Goal: Use online tool/utility: Utilize a website feature to perform a specific function

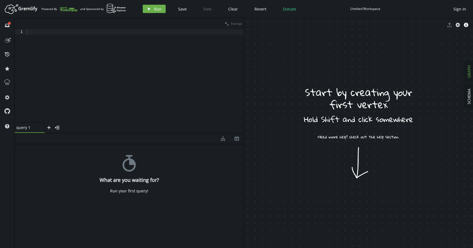
click at [105, 48] on div at bounding box center [135, 81] width 218 height 104
click at [33, 33] on div "g . V ( "Booking" ) ." at bounding box center [135, 81] width 218 height 104
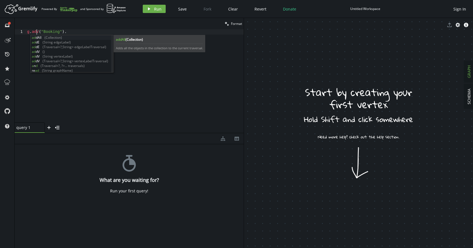
scroll to position [0, 11]
click at [91, 33] on div "g . addV ( "Booking" ) ." at bounding box center [135, 81] width 218 height 104
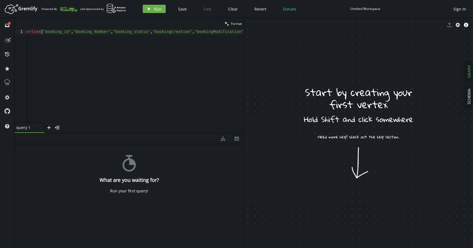
scroll to position [0, 0]
click at [80, 31] on div "g . addV ( "Booking" ) . properties ( "booking_id" , "booking_Number" , "bookin…" at bounding box center [195, 79] width 339 height 101
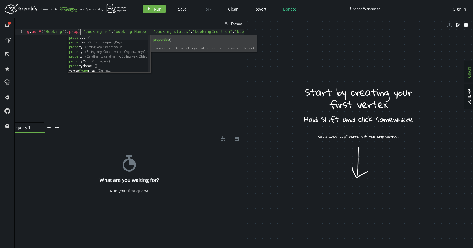
scroll to position [0, 56]
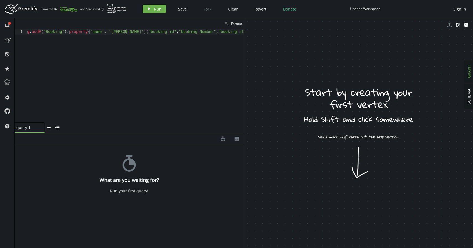
click at [89, 30] on div "g . addV ( "Booking" ) . property ( 'name' , '[PERSON_NAME]' ) ( "booking_id" ,…" at bounding box center [213, 79] width 374 height 101
click at [127, 32] on div "g . addV ( "Booking" ) . property ( 'name' , '[PERSON_NAME]' ) ( "booking_id" ,…" at bounding box center [213, 79] width 374 height 101
click at [88, 32] on div "g . addV ( "Booking" ) . property ( 'name' , '[PERSON_NAME]' ) ( "booking_id" ,…" at bounding box center [213, 79] width 374 height 101
click at [118, 32] on div "g . addV ( "Booking" ) . property ( "booking_id" , "booking_Number" , "booking_…" at bounding box center [193, 79] width 334 height 101
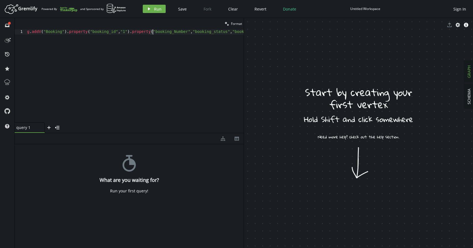
click at [130, 35] on div "g . addV ( "Booking" ) . property ( "booking_id" , "1" ) . property ( "booking_…" at bounding box center [209, 79] width 367 height 101
click at [69, 31] on div "g . addV ( "Booking" ) . property ( "booking_id" , "1" ) . property ( "booking_…" at bounding box center [209, 79] width 367 height 101
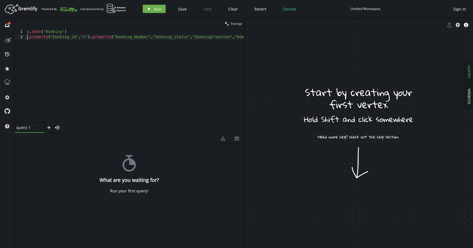
click at [90, 38] on div "g . addV ( "Booking" ) . property ( "booking_id" , "1" ) . property ( "booking_…" at bounding box center [189, 79] width 327 height 101
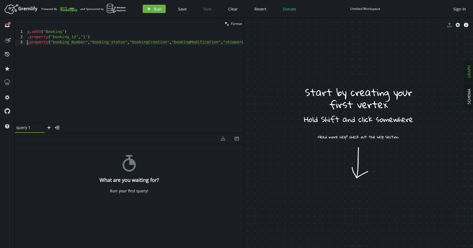
click at [87, 43] on div "g . addV ( "Booking" ) . property ( "booking_id" , "1" ) . property ( "booking_…" at bounding box center [158, 79] width 265 height 101
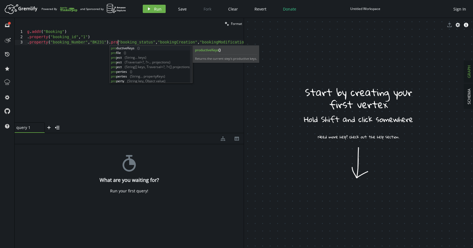
scroll to position [0, 93]
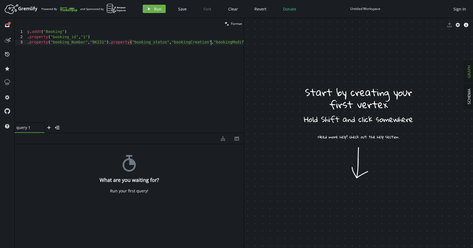
click at [211, 43] on div "g . addV ( "Booking" ) . property ( "booking_id" , "1" ) . property ( "booking_…" at bounding box center [179, 79] width 307 height 101
click at [170, 41] on div "g . addV ( "Booking" ) . property ( "booking_id" , "1" ) . property ( "booking_…" at bounding box center [179, 79] width 307 height 101
click at [109, 42] on div "g . addV ( "Booking" ) . property ( "booking_id" , "1" ) . property ( "booking_…" at bounding box center [135, 81] width 218 height 104
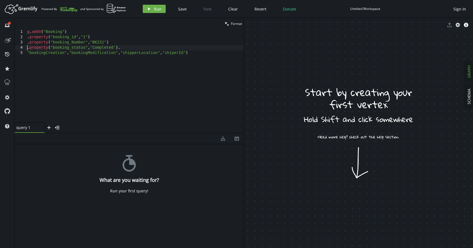
click at [28, 52] on div "g . addV ( "Booking" ) . property ( "booking_id" , "1" ) . property ( "booking_…" at bounding box center [135, 81] width 218 height 104
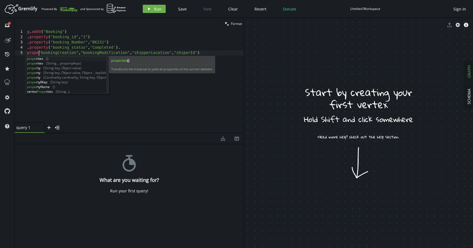
scroll to position [0, 11]
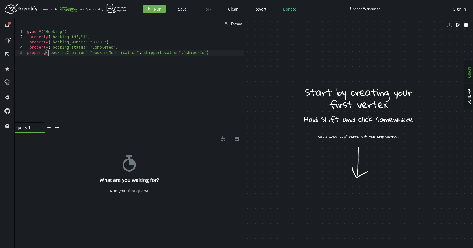
click at [87, 55] on div "g . addV ( "Booking" ) . property ( "booking_id" , "1" ) . property ( "booking_…" at bounding box center [135, 81] width 218 height 104
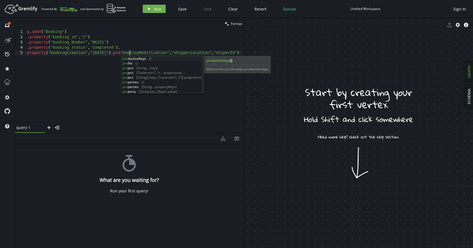
scroll to position [0, 102]
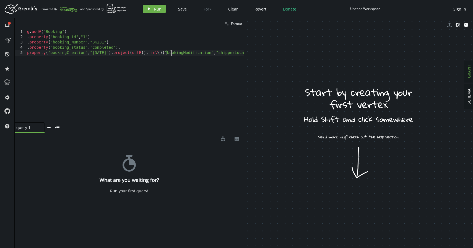
click at [123, 55] on div "g . addV ( "Booking" ) . property ( "booking_id" , "1" ) . property ( "booking_…" at bounding box center [159, 79] width 267 height 101
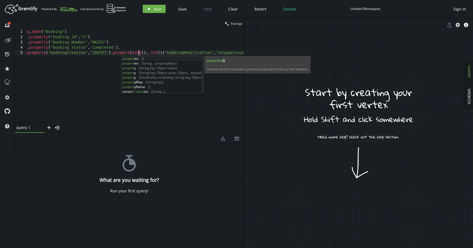
scroll to position [0, 114]
click at [178, 54] on div "g . addV ( "Booking" ) . property ( "booking_id" , "1" ) . property ( "booking_…" at bounding box center [160, 79] width 269 height 101
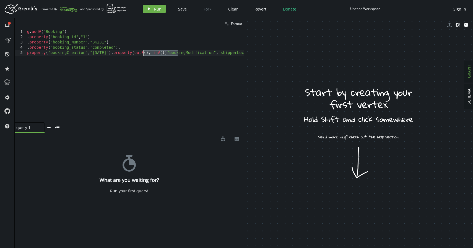
click at [144, 52] on div "g . addV ( "Booking" ) . property ( "booking_id" , "1" ) . property ( "booking_…" at bounding box center [160, 79] width 269 height 101
click at [194, 53] on div "g . addV ( "Booking" ) . property ( "booking_id" , "1" ) . property ( "booking_…" at bounding box center [144, 79] width 237 height 101
click at [216, 54] on div "g . addV ( "Booking" ) . property ( "booking_id" , "1" ) . property ( "booking_…" at bounding box center [135, 81] width 218 height 104
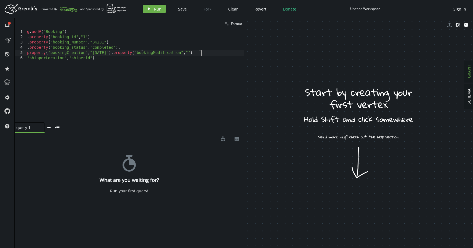
click at [28, 57] on div "g . addV ( "Booking" ) . property ( "booking_id" , "1" ) . property ( "booking_…" at bounding box center [135, 81] width 218 height 104
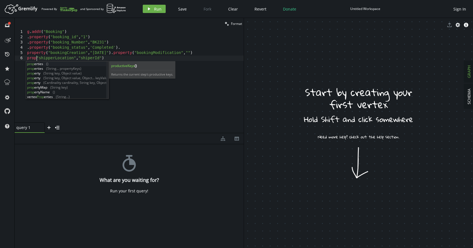
scroll to position [0, 11]
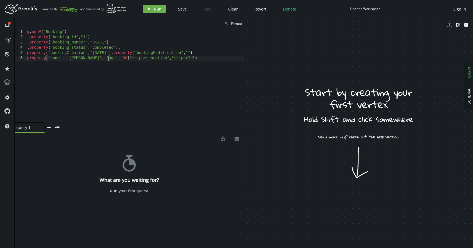
click at [112, 58] on div "g . addV ( "Booking" ) . property ( "booking_id" , "1" ) . property ( "booking_…" at bounding box center [135, 81] width 218 height 104
click at [46, 58] on div "g . addV ( "Booking" ) . property ( "booking_id" , "1" ) . property ( "booking_…" at bounding box center [135, 81] width 218 height 104
click at [88, 58] on div "g . addV ( "Booking" ) . property ( "booking_id" , "1" ) . property ( "booking_…" at bounding box center [135, 81] width 218 height 104
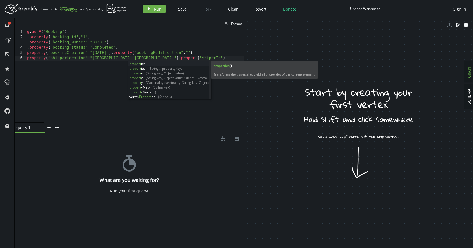
scroll to position [0, 121]
click at [150, 58] on div "g . addV ( "Booking" ) . property ( "booking_id" , "1" ) . property ( "booking_…" at bounding box center [135, 81] width 218 height 104
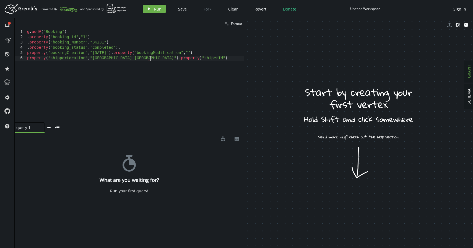
click at [150, 58] on div "g . addV ( "Booking" ) . property ( "booking_id" , "1" ) . property ( "booking_…" at bounding box center [135, 81] width 218 height 104
click at [174, 59] on div "g . addV ( "Booking" ) . property ( "booking_id" , "1" ) . property ( "booking_…" at bounding box center [135, 81] width 218 height 104
click at [186, 57] on div "g . addV ( "Booking" ) . property ( "booking_id" , "1" ) . property ( "booking_…" at bounding box center [135, 81] width 218 height 104
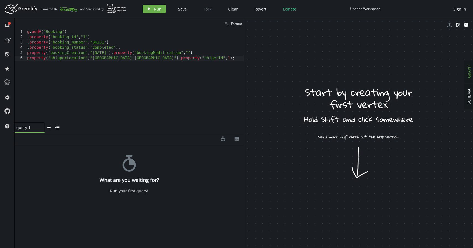
scroll to position [0, 155]
click at [194, 59] on div "g . addV ( "Booking" ) . property ( "booking_id" , "1" ) . property ( "booking_…" at bounding box center [135, 81] width 218 height 104
click at [147, 9] on icon "play" at bounding box center [149, 9] width 4 height 4
click at [198, 52] on div "g . addV ( "Booking" ) . property ( "booking_id" , "1" ) . property ( "booking_…" at bounding box center [135, 81] width 218 height 104
click at [197, 51] on div "g . addV ( "Booking" ) . property ( "booking_id" , "1" ) . property ( "booking_…" at bounding box center [135, 81] width 218 height 104
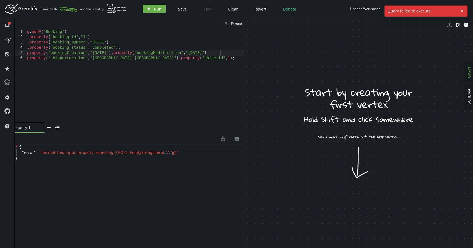
scroll to position [0, 193]
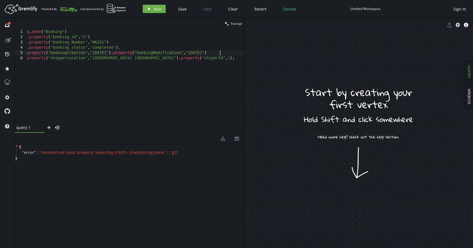
click at [128, 59] on div "g . addV ( "Booking" ) . property ( "booking_id" , "1" ) . property ( "booking_…" at bounding box center [135, 81] width 218 height 104
click at [120, 52] on div "g . addV ( "Booking" ) . property ( "booking_id" , "1" ) . property ( "booking_…" at bounding box center [135, 81] width 218 height 104
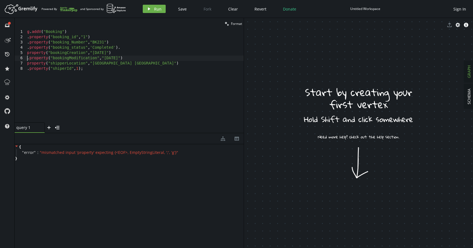
click at [86, 71] on div "g . addV ( "Booking" ) . property ( "booking_id" , "1" ) . property ( "booking_…" at bounding box center [135, 81] width 218 height 104
click at [79, 70] on div "g . addV ( "Booking" ) . property ( "booking_id" , "1" ) . property ( "booking_…" at bounding box center [135, 81] width 218 height 104
click at [88, 69] on div "g . addV ( "Booking" ) . property ( "booking_id" , "1" ) . property ( "booking_…" at bounding box center [135, 81] width 218 height 104
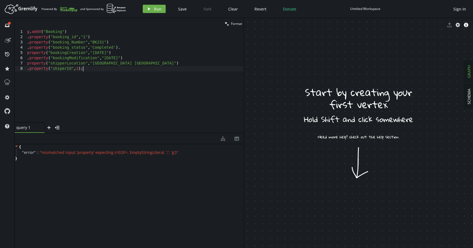
click at [28, 31] on div "g . addV ( "Booking" ) . property ( "booking_id" , "1" ) . property ( "booking_…" at bounding box center [135, 81] width 218 height 104
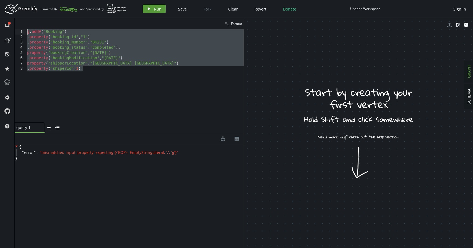
click at [146, 7] on button "play Run" at bounding box center [154, 9] width 23 height 8
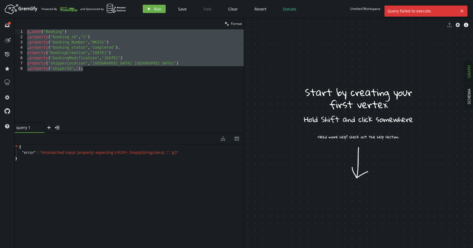
click at [198, 96] on div "g . addV ( "Booking" ) . property ( "booking_id" , "1" ) . property ( "booking_…" at bounding box center [135, 81] width 218 height 104
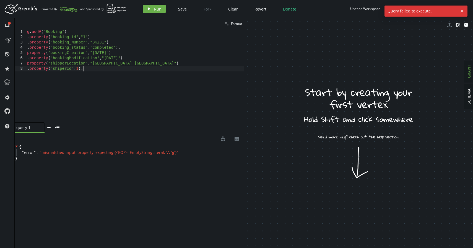
click at [35, 37] on div "g . addV ( "Booking" ) . property ( "booking_id" , "1" ) . property ( "booking_…" at bounding box center [135, 81] width 218 height 104
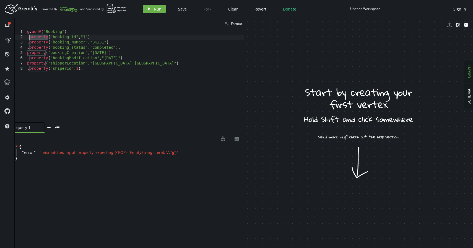
click at [45, 43] on div "g . addV ( "Booking" ) . property ( "booking_id" , "1" ) . property ( "booking_…" at bounding box center [135, 81] width 218 height 104
click at [38, 49] on div "g . addV ( "Booking" ) . property ( "booking_id" , "1" ) . property ( "booking_…" at bounding box center [135, 81] width 218 height 104
click at [38, 38] on div "g . addV ( "Booking" ) . property ( "booking_id" , "1" ) . property ( "booking_…" at bounding box center [135, 81] width 218 height 104
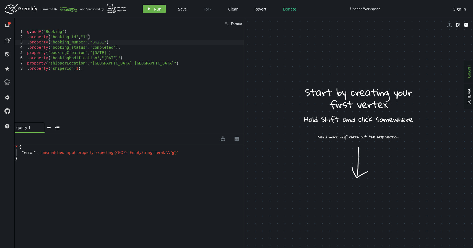
click at [39, 42] on div "g . addV ( "Booking" ) . property ( "booking_id" , "1" ) . property ( "booking_…" at bounding box center [135, 81] width 218 height 104
click at [41, 52] on div "g . addV ( "Booking" ) . property ( "booking_id" , "1" ) . property ( "booking_…" at bounding box center [135, 81] width 218 height 104
paste textarea ".property("bookingModific"
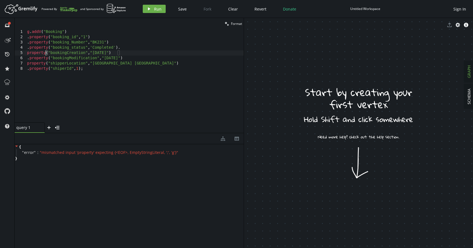
click at [38, 58] on div "g . addV ( "Booking" ) . property ( "booking_id" , "1" ) . property ( "booking_…" at bounding box center [135, 81] width 218 height 104
paste textarea "property("shipperLocation","[GEOGRAPHIC_DATA] [GEOGRAPHIC_DATA]"
click at [36, 65] on div "g . addV ( "Booking" ) . property ( "booking_id" , "1" ) . property ( "booking_…" at bounding box center [135, 81] width 218 height 104
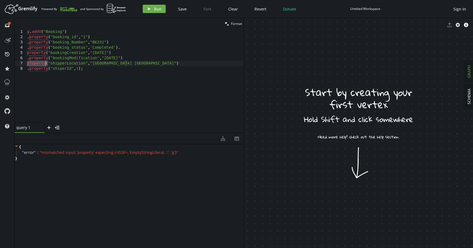
paste textarea ".property("shiperId",1);"
click at [38, 69] on div "g . addV ( "Booking" ) . property ( "booking_id" , "1" ) . property ( "booking_…" at bounding box center [135, 81] width 218 height 104
paste textarea
click at [87, 70] on div "g . addV ( "Booking" ) . property ( "booking_id" , "1" ) . property ( "booking_…" at bounding box center [135, 81] width 218 height 104
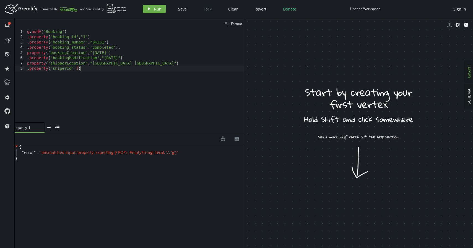
click at [83, 68] on div "g . addV ( "Booking" ) . property ( "booking_id" , "1" ) . property ( "booking_…" at bounding box center [135, 81] width 218 height 104
click at [26, 31] on div "1" at bounding box center [21, 31] width 12 height 5
click at [28, 32] on div "g . addV ( "Booking" ) . property ( "booking_id" , "1" ) . property ( "booking_…" at bounding box center [135, 81] width 218 height 104
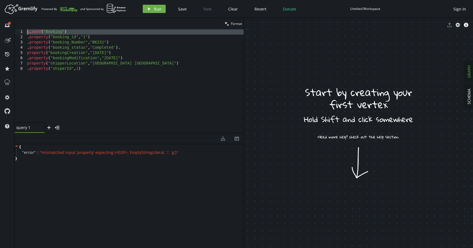
click at [28, 32] on div "g . addV ( "Booking" ) . property ( "booking_id" , "1" ) . property ( "booking_…" at bounding box center [135, 81] width 218 height 104
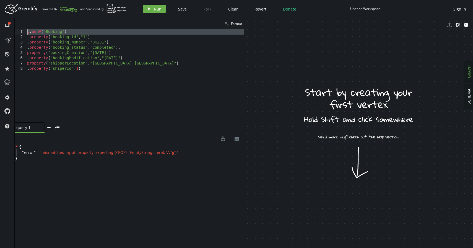
click at [28, 32] on div "g . addV ( "Booking" ) . property ( "booking_id" , "1" ) . property ( "booking_…" at bounding box center [135, 81] width 218 height 104
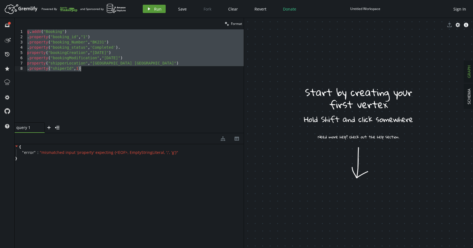
click at [151, 7] on button "play Run" at bounding box center [154, 9] width 23 height 8
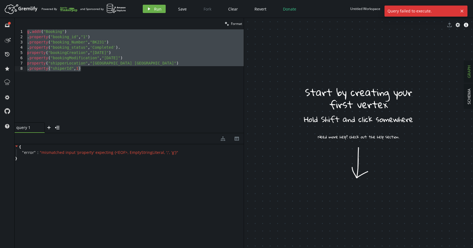
click at [158, 91] on div "g . addV ( "Booking" ) . property ( "booking_id" , "1" ) . property ( "booking_…" at bounding box center [135, 81] width 218 height 104
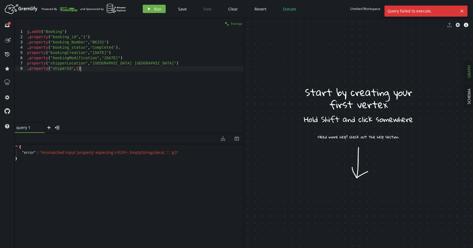
click at [235, 25] on span "Format" at bounding box center [236, 23] width 11 height 5
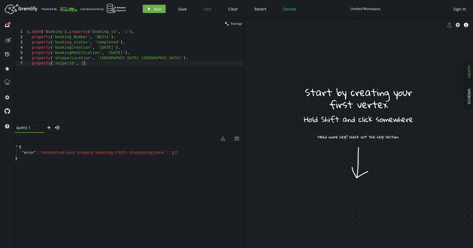
click at [96, 64] on div "g . addV ( 'Booking' ) . property ( 'booking_id' , '1' ) . property ( 'booking_…" at bounding box center [135, 81] width 218 height 104
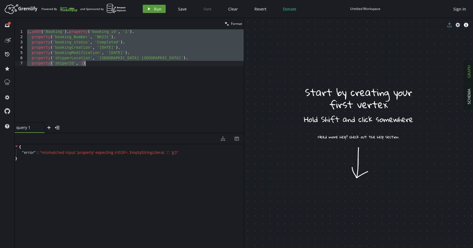
click at [154, 5] on button "play Run" at bounding box center [154, 9] width 23 height 8
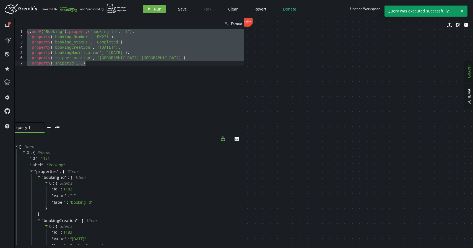
click at [143, 78] on div "g . addV ( 'Booking' ) . property ( 'booking_id' , '1' ) . property ( 'booking_…" at bounding box center [135, 81] width 218 height 104
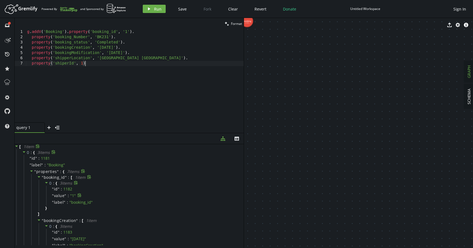
scroll to position [247, 0]
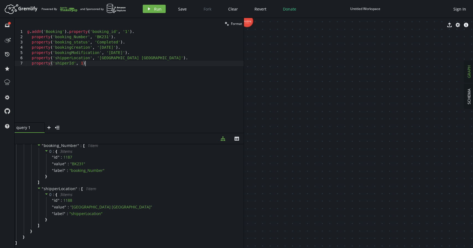
type textarea "property('shiperId', 1);"
type textarea "property('shiperId', 1)"
click at [49, 69] on div "g . addV ( 'Booking' ) . property ( 'booking_id' , '1' ) . property ( 'booking_…" at bounding box center [135, 81] width 218 height 104
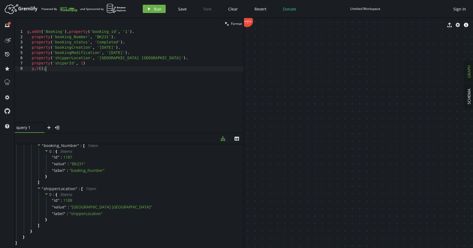
click at [31, 68] on div "g . addV ( 'Booking' ) . property ( 'booking_id' , '1' ) . property ( 'booking_…" at bounding box center [135, 81] width 218 height 104
click at [42, 68] on div "g . addV ( 'Booking' ) . property ( 'booking_id' , '1' ) . property ( 'booking_…" at bounding box center [135, 81] width 218 height 104
click at [239, 25] on span "Format" at bounding box center [236, 23] width 11 height 5
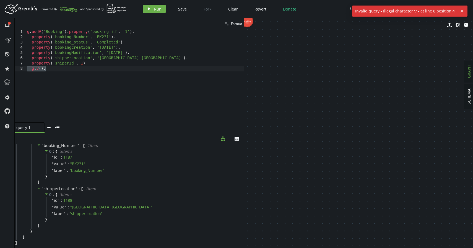
click at [151, 13] on div "Artboard Created with Sketch. Powered By and Sponsored by play Run Save Fork Cl…" at bounding box center [236, 8] width 467 height 11
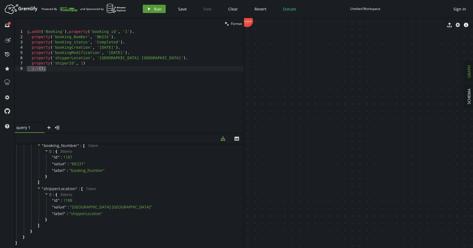
click at [154, 9] on span "Run" at bounding box center [157, 8] width 7 height 5
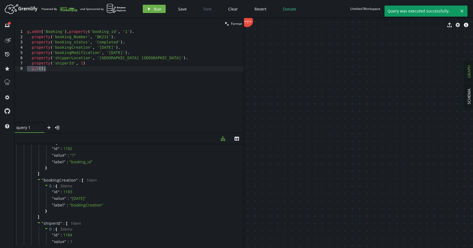
scroll to position [0, 0]
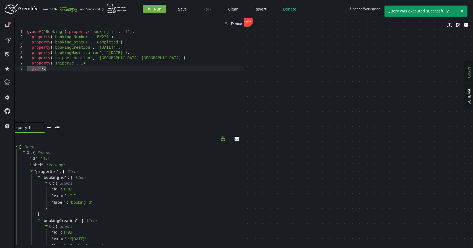
click at [44, 70] on div "g . addV ( 'Booking' ) . property ( 'booking_id' , '1' ) . property ( 'booking_…" at bounding box center [135, 81] width 218 height 104
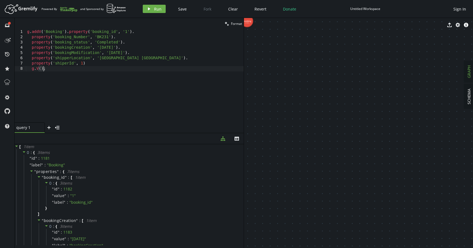
click at [128, 31] on div "g . addV ( 'Booking' ) . property ( 'booking_id' , '1' ) . property ( 'booking_…" at bounding box center [135, 81] width 218 height 104
click at [83, 63] on div "g . addV ( 'Booking' ) . property ( 'booking_id' , '2' ) . property ( 'booking_…" at bounding box center [135, 81] width 218 height 104
click at [90, 63] on div "g . addV ( 'Booking' ) . property ( 'booking_id' , '2' ) . property ( 'booking_…" at bounding box center [135, 81] width 218 height 104
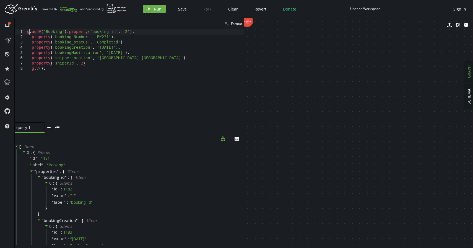
click at [29, 32] on div "g . addV ( 'Booking' ) . property ( 'booking_id' , '2' ) . property ( 'booking_…" at bounding box center [135, 81] width 218 height 104
click at [58, 49] on div "g . addV ( 'Booking' ) . property ( 'booking_id' , '2' ) . property ( 'booking_…" at bounding box center [135, 81] width 218 height 104
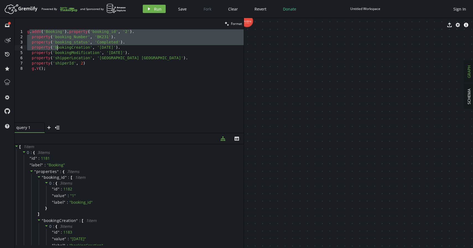
click at [58, 49] on div "g . addV ( 'Booking' ) . property ( 'booking_id' , '2' ) . property ( 'booking_…" at bounding box center [135, 81] width 218 height 104
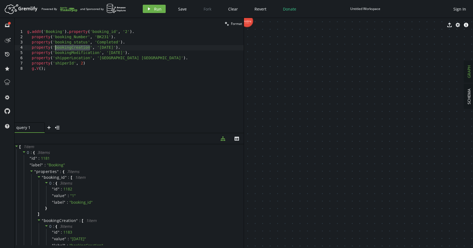
click at [58, 49] on div "g . addV ( 'Booking' ) . property ( 'booking_id' , '2' ) . property ( 'booking_…" at bounding box center [135, 81] width 218 height 104
click at [91, 62] on div "g . addV ( 'Booking' ) . property ( 'booking_id' , '2' ) . property ( 'booking_…" at bounding box center [135, 81] width 218 height 104
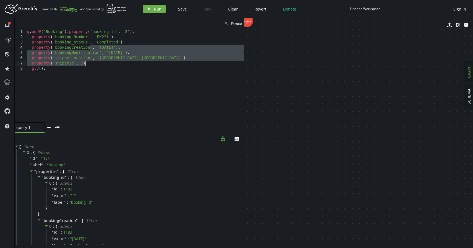
click at [91, 62] on div "g . addV ( 'Booking' ) . property ( 'booking_id' , '2' ) . property ( 'booking_…" at bounding box center [135, 81] width 218 height 104
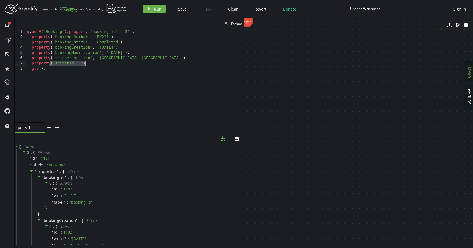
click at [91, 62] on div "g . addV ( 'Booking' ) . property ( 'booking_id' , '2' ) . property ( 'booking_…" at bounding box center [135, 81] width 218 height 104
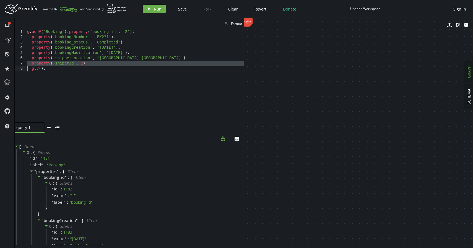
click at [91, 62] on div "g . addV ( 'Booking' ) . property ( 'booking_id' , '2' ) . property ( 'booking_…" at bounding box center [135, 81] width 218 height 104
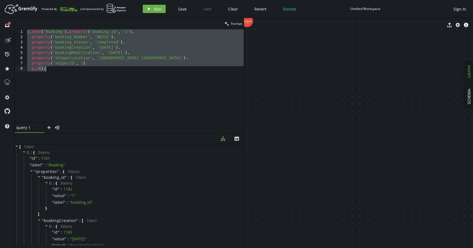
click at [91, 62] on div "g . addV ( 'Booking' ) . property ( 'booking_id' , '2' ) . property ( 'booking_…" at bounding box center [135, 81] width 218 height 104
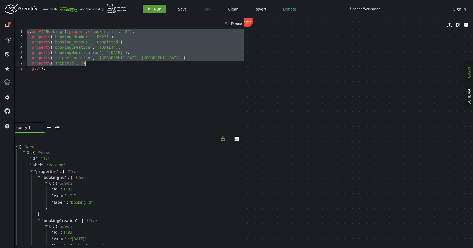
click at [149, 9] on icon "button" at bounding box center [149, 8] width 2 height 3
click at [166, 42] on div "g . addV ( 'Booking' ) . property ( 'booking_id' , '2' ) . property ( 'booking_…" at bounding box center [135, 81] width 218 height 104
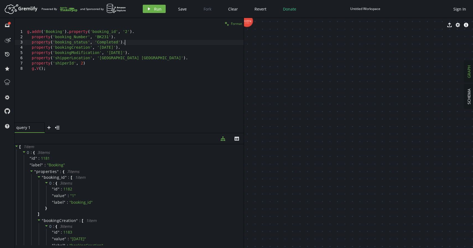
click at [234, 23] on span "Format" at bounding box center [236, 23] width 11 height 5
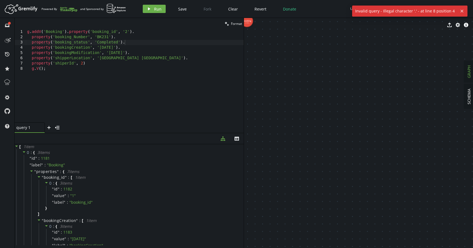
click at [49, 70] on div "g . addV ( 'Booking' ) . property ( 'booking_id' , '2' ) . property ( 'booking_…" at bounding box center [135, 81] width 218 height 104
click at [154, 7] on span "Run" at bounding box center [157, 8] width 7 height 5
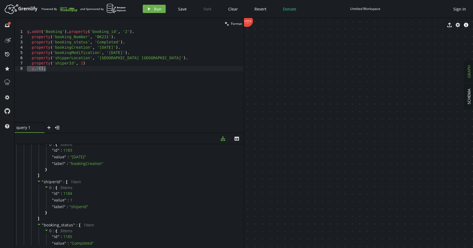
scroll to position [85, 0]
click at [102, 87] on div "g . addV ( 'Booking' ) . property ( 'booking_id' , '2' ) . property ( 'booking_…" at bounding box center [135, 81] width 218 height 104
click at [128, 31] on div "g . addV ( 'Booking' ) . property ( 'booking_id' , '2' ) . property ( 'booking_…" at bounding box center [135, 81] width 218 height 104
click at [62, 32] on div "g . addV ( 'Booking' ) . property ( 'booking_id' , '2' ) . property ( 'booking_…" at bounding box center [135, 81] width 218 height 104
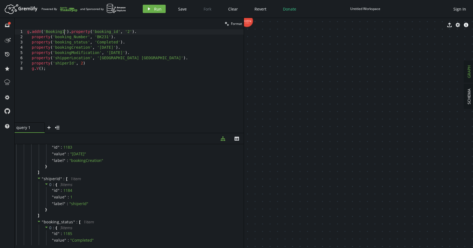
click at [46, 71] on div "g . addV ( 'Booking1' ) . property ( 'booking_id' , '2' ) . property ( 'booking…" at bounding box center [135, 81] width 218 height 104
click at [47, 68] on div "g . addV ( 'Booking1' ) . property ( 'booking_id' , '2' ) . property ( 'booking…" at bounding box center [135, 81] width 218 height 104
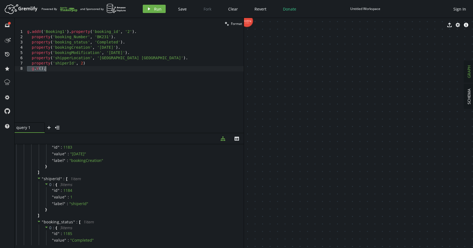
click at [47, 68] on div "g . addV ( 'Booking1' ) . property ( 'booking_id' , '2' ) . property ( 'booking…" at bounding box center [135, 81] width 218 height 104
click at [85, 62] on div "g . addV ( 'Booking1' ) . property ( 'booking_id' , '2' ) . property ( 'booking…" at bounding box center [135, 81] width 218 height 104
click at [27, 32] on div "g . addV ( 'Booking1' ) . property ( 'booking_id' , '2' ) . property ( 'booking…" at bounding box center [135, 81] width 218 height 104
click at [28, 34] on div "g . addV ( 'Booking1' ) . property ( 'booking_id' , '2' ) . property ( 'booking…" at bounding box center [135, 81] width 218 height 104
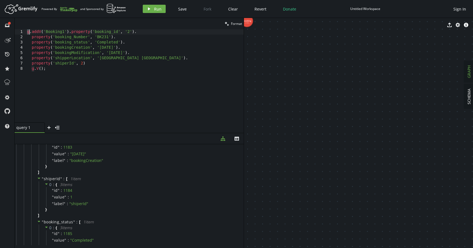
click at [28, 34] on div "g . addV ( 'Booking1' ) . property ( 'booking_id' , '2' ) . property ( 'booking…" at bounding box center [135, 81] width 218 height 104
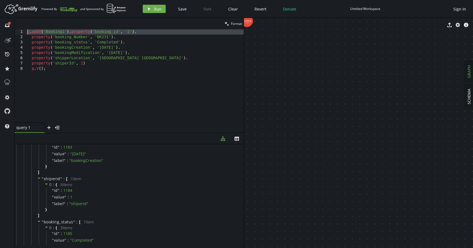
click at [29, 32] on div "g . addV ( 'Booking1' ) . property ( 'booking_id' , '2' ) . property ( 'booking…" at bounding box center [135, 81] width 218 height 104
click at [89, 64] on div "g . addV ( 'Booking1' ) . property ( 'booking_id' , '2' ) . property ( 'booking…" at bounding box center [135, 81] width 218 height 104
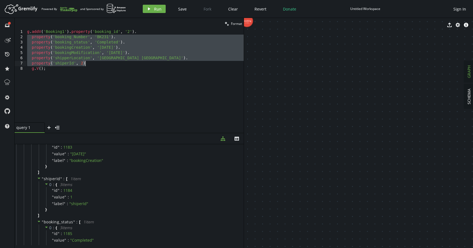
click at [29, 32] on div "g . addV ( 'Booking1' ) . property ( 'booking_id' , '2' ) . property ( 'booking…" at bounding box center [135, 81] width 218 height 104
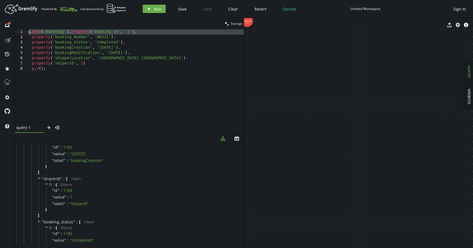
click at [29, 32] on div "g . addV ( 'Booking1' ) . property ( 'booking_id' , '2' ) . property ( 'booking…" at bounding box center [135, 81] width 218 height 104
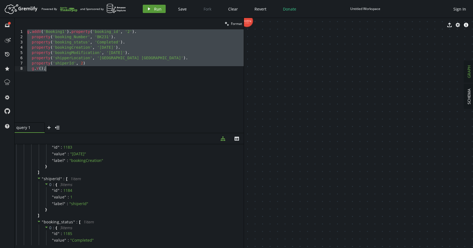
click at [147, 8] on icon "play" at bounding box center [149, 9] width 4 height 4
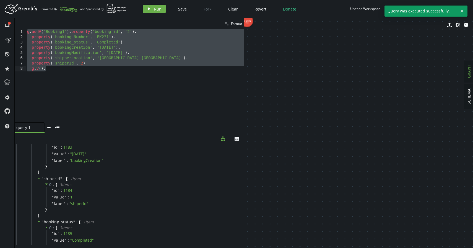
click at [75, 76] on div "g . addV ( 'Booking1' ) . property ( 'booking_id' , '2' ) . property ( 'booking…" at bounding box center [135, 81] width 218 height 104
type textarea "g.V();"
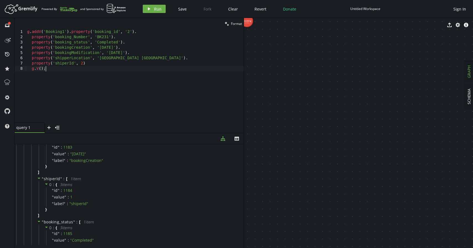
click at [64, 73] on div "g . addV ( 'Booking1' ) . property ( 'booking_id' , '2' ) . property ( 'booking…" at bounding box center [135, 81] width 218 height 104
paste textarea
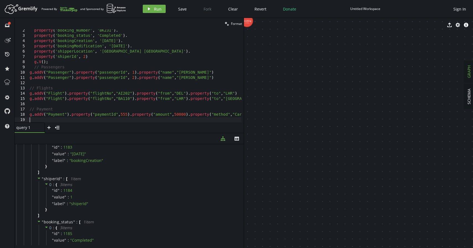
scroll to position [7, 0]
click at [155, 7] on span "Run" at bounding box center [157, 8] width 7 height 5
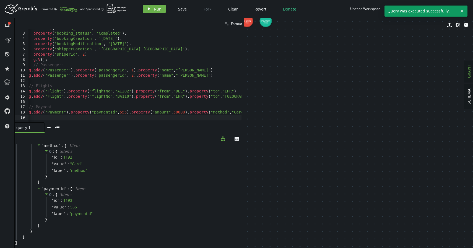
scroll to position [0, 1]
click at [237, 97] on div "property ( 'booking_Number' , 'BK231' ) . property ( 'booking_status' , 'Comple…" at bounding box center [138, 76] width 221 height 101
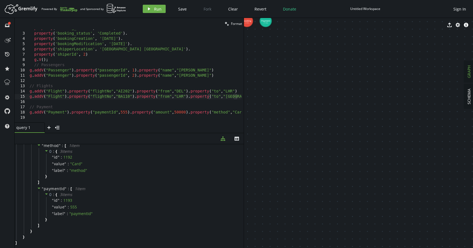
scroll to position [75, 0]
click at [40, 95] on div "property ( 'booking_Number' , 'BK231' ) . property ( 'booking_status' , 'Comple…" at bounding box center [138, 76] width 221 height 101
click at [29, 91] on div "property ( 'booking_Number' , 'BK231' ) . property ( 'booking_status' , 'Comple…" at bounding box center [138, 76] width 221 height 101
click at [30, 93] on div "property ( 'booking_Number' , 'BK231' ) . property ( 'booking_status' , 'Comple…" at bounding box center [138, 76] width 221 height 101
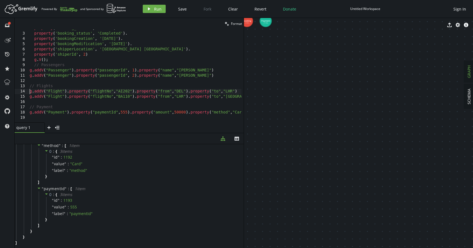
click at [30, 93] on div "property ( 'booking_Number' , 'BK231' ) . property ( 'booking_status' , 'Comple…" at bounding box center [138, 76] width 221 height 101
click at [31, 98] on div "property ( 'booking_Number' , 'BK231' ) . property ( 'booking_status' , 'Comple…" at bounding box center [138, 76] width 221 height 101
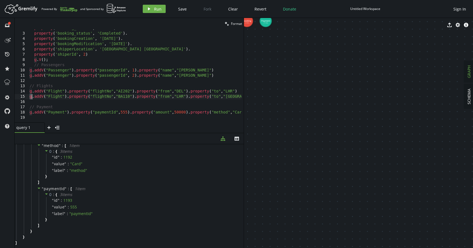
click at [31, 98] on div "property ( 'booking_Number' , 'BK231' ) . property ( 'booking_status' , 'Comple…" at bounding box center [138, 76] width 221 height 101
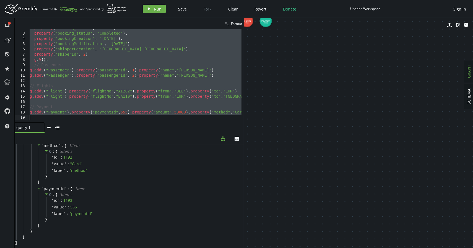
click at [31, 98] on div "property ( 'booking_Number' , 'BK231' ) . property ( 'booking_status' , 'Comple…" at bounding box center [138, 76] width 221 height 101
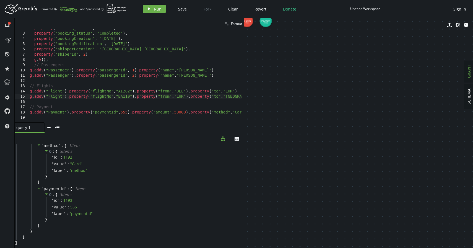
click at [31, 98] on div "property ( 'booking_Number' , 'BK231' ) . property ( 'booking_status' , 'Comple…" at bounding box center [138, 76] width 221 height 101
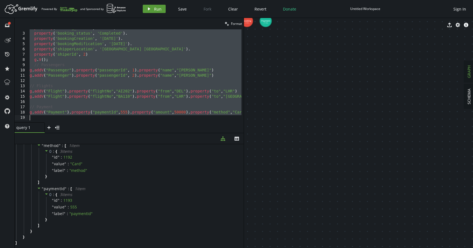
click at [155, 11] on span "Run" at bounding box center [157, 8] width 7 height 5
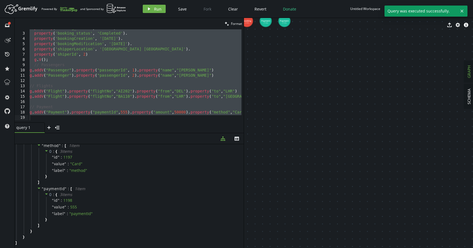
click at [187, 108] on div "property ( 'booking_Number' , 'BK231' ) . property ( 'booking_status' , 'Comple…" at bounding box center [138, 76] width 221 height 101
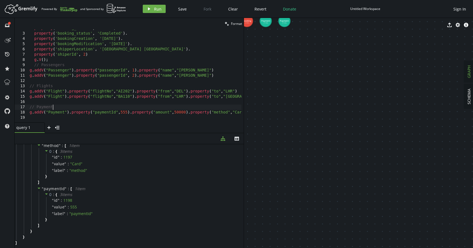
click at [51, 61] on div "property ( 'booking_Number' , 'BK231' ) . property ( 'booking_status' , 'Comple…" at bounding box center [138, 76] width 221 height 101
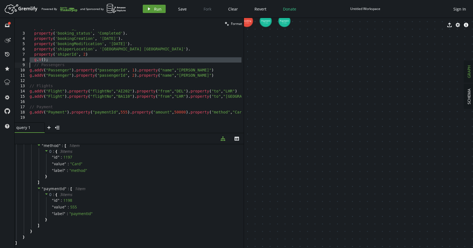
click at [159, 8] on span "Run" at bounding box center [157, 8] width 7 height 5
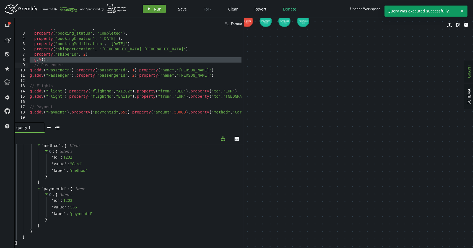
click at [149, 11] on button "play Run" at bounding box center [154, 9] width 23 height 8
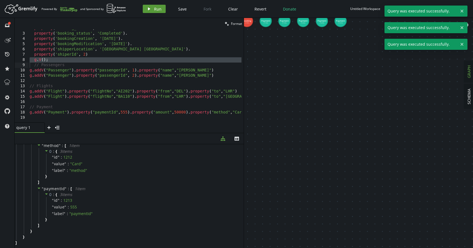
click at [149, 11] on button "play Run" at bounding box center [154, 9] width 23 height 8
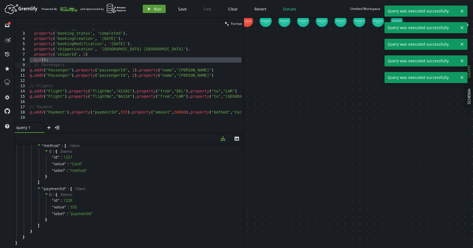
click at [149, 11] on button "play Run" at bounding box center [154, 9] width 23 height 8
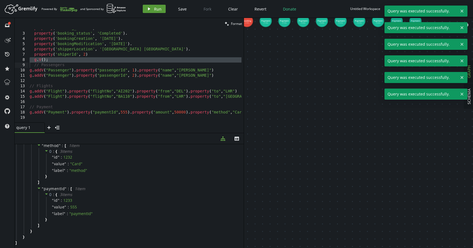
click at [149, 11] on button "play Run" at bounding box center [154, 9] width 23 height 8
click at [302, 20] on div "export cog info-sign" at bounding box center [358, 25] width 229 height 14
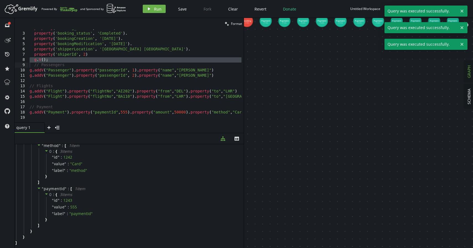
click at [263, 22] on div "export cog info-sign" at bounding box center [358, 25] width 229 height 14
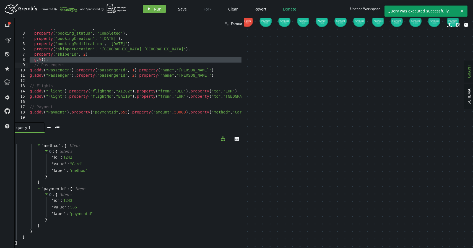
click at [307, 25] on div "export cog info-sign" at bounding box center [358, 25] width 229 height 14
click at [304, 23] on div "export cog info-sign" at bounding box center [358, 25] width 229 height 14
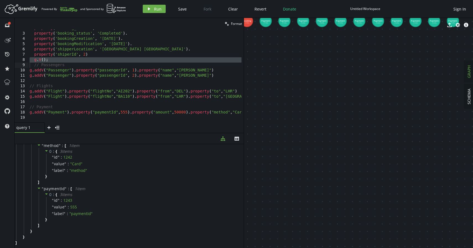
click at [304, 23] on div "export cog info-sign" at bounding box center [358, 25] width 229 height 14
click at [326, 23] on div "export cog info-sign" at bounding box center [358, 25] width 229 height 14
click at [91, 86] on div "property ( 'booking_Number' , 'BK231' ) . property ( 'booking_status' , 'Comple…" at bounding box center [138, 76] width 221 height 101
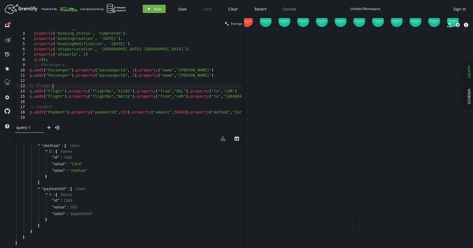
click at [29, 69] on div "property ( 'booking_Number' , 'BK231' ) . property ( 'booking_status' , 'Comple…" at bounding box center [138, 76] width 221 height 101
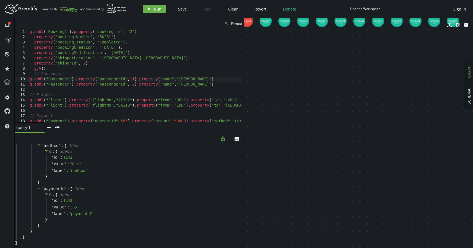
click at [109, 36] on div "g . addV ( 'Booking1' ) . property ( 'booking_id' , '2' ) . property ( 'booking…" at bounding box center [138, 79] width 221 height 101
click at [89, 61] on div "g . addV ( 'Booking1' ) . property ( 'booking_id' , '2' ) . property ( 'booking…" at bounding box center [138, 79] width 221 height 101
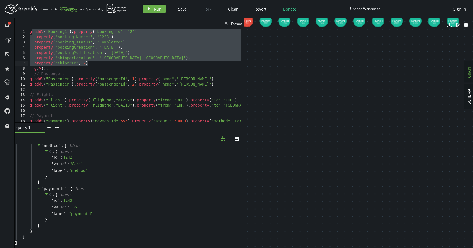
drag, startPoint x: 31, startPoint y: 33, endPoint x: 93, endPoint y: 65, distance: 69.4
click at [93, 65] on div "g . addV ( 'Booking1' ) . property ( 'booking_id' , '2' ) . property ( 'booking…" at bounding box center [138, 79] width 221 height 101
click at [148, 9] on icon "button" at bounding box center [149, 8] width 2 height 3
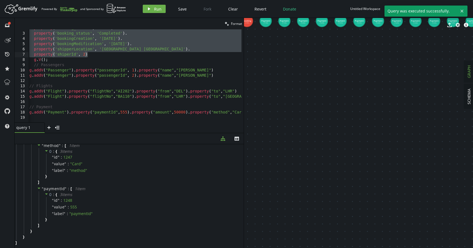
click at [100, 83] on div "property ( 'booking_Number' , '1233' ) . property ( 'booking_status' , 'Complet…" at bounding box center [138, 76] width 221 height 101
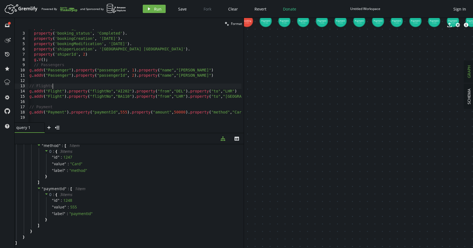
type textarea "g.addV("Payment").property("paymentId",555).property("amount",50000).property("…"
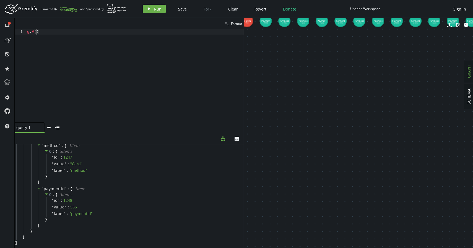
scroll to position [0, 11]
click at [152, 13] on div "Artboard Created with Sketch. Powered By and Sponsored by play Run Save Fork Cl…" at bounding box center [236, 8] width 467 height 11
click at [151, 10] on button "play Run" at bounding box center [154, 9] width 23 height 8
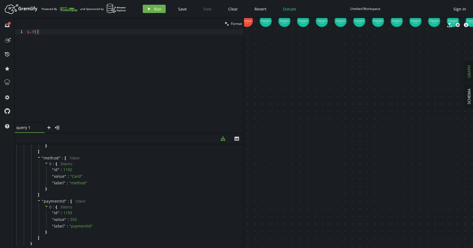
scroll to position [276, 0]
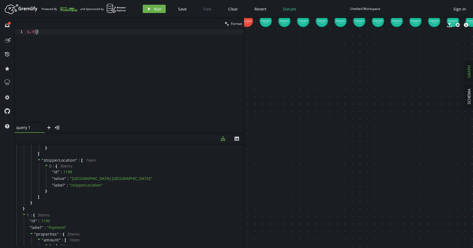
click at [37, 33] on div "g . V ( )" at bounding box center [135, 81] width 218 height 104
click at [65, 32] on div "g . V ( "Payment" )" at bounding box center [135, 81] width 218 height 104
click at [147, 13] on div "Artboard Created with Sketch. Powered By and Sponsored by play Run Save Fork Cl…" at bounding box center [236, 8] width 467 height 11
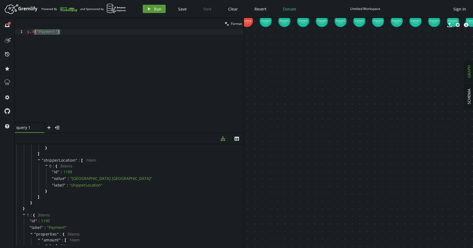
click at [148, 12] on button "play Run" at bounding box center [154, 9] width 23 height 8
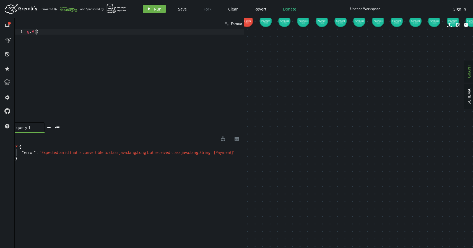
scroll to position [0, 11]
click at [43, 33] on div "g . V ( )" at bounding box center [135, 81] width 218 height 104
click at [87, 31] on div "g . V . hasLabel ( "Payment" )" at bounding box center [135, 81] width 218 height 104
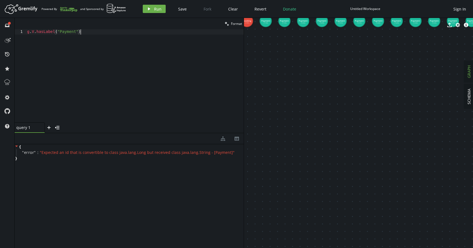
click at [87, 31] on div "g . V . hasLabel ( "Payment" )" at bounding box center [135, 81] width 218 height 104
click at [154, 11] on span "Run" at bounding box center [157, 8] width 7 height 5
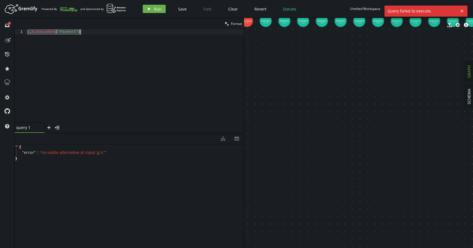
click at [85, 33] on div "g . V . hasLabel ( "Payment" )" at bounding box center [135, 75] width 218 height 93
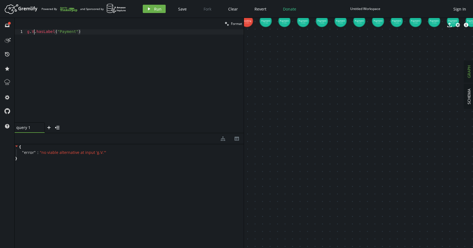
click at [35, 32] on div "g . V . hasLabel ( "Payment" )" at bounding box center [135, 81] width 218 height 104
click at [163, 11] on button "play Run" at bounding box center [154, 9] width 23 height 8
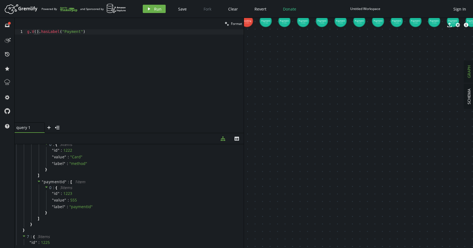
scroll to position [1004, 0]
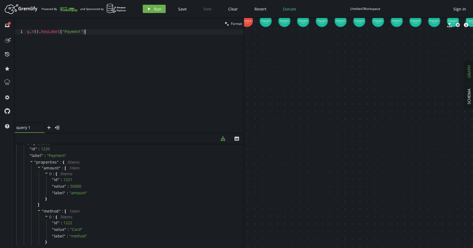
click at [90, 34] on div "g . V ( ) . hasLabel ( "Payment" )" at bounding box center [135, 81] width 218 height 104
click at [142, 33] on div "g . V ( ) . hasLabel ( "Payment" ) . group ( ) . by ( 'amount' ) ;" at bounding box center [135, 81] width 218 height 104
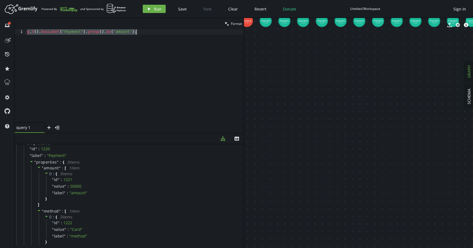
click at [142, 33] on div "g . V ( ) . hasLabel ( "Payment" ) . group ( ) . by ( 'amount' ) ;" at bounding box center [135, 81] width 218 height 104
click at [148, 8] on icon "button" at bounding box center [149, 8] width 2 height 3
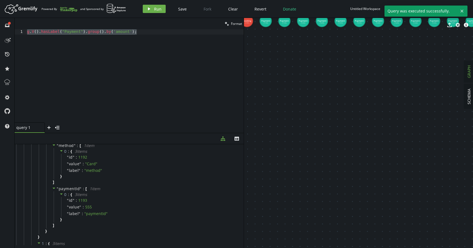
scroll to position [0, 0]
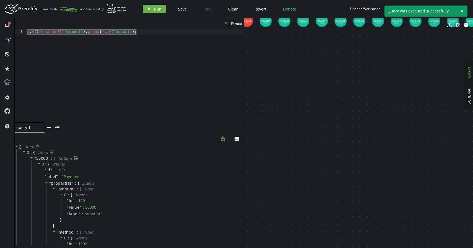
click at [39, 157] on span "50000" at bounding box center [42, 157] width 12 height 5
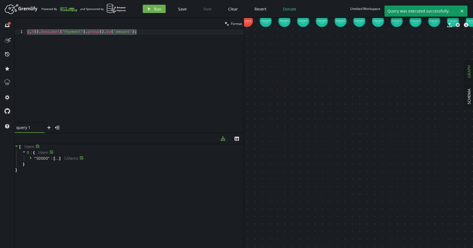
click at [39, 157] on span "50000" at bounding box center [42, 157] width 12 height 5
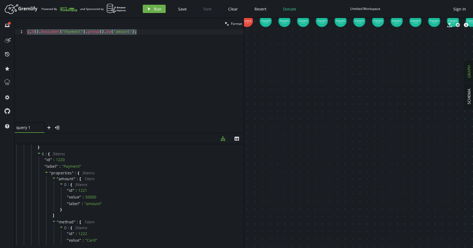
scroll to position [1014, 0]
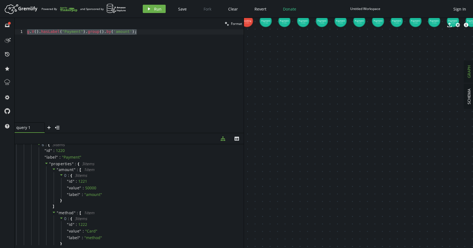
click at [135, 32] on div "g . V ( ) . hasLabel ( "Payment" ) . group ( ) . by ( 'amount' ) ;" at bounding box center [135, 81] width 218 height 104
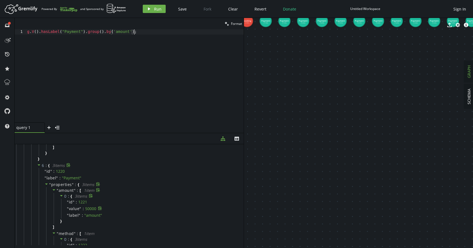
scroll to position [993, 0]
click at [121, 33] on div "g . V ( ) . hasLabel ( "Payment" ) . group ( ) . by ( 'amount' ) ;" at bounding box center [135, 81] width 218 height 104
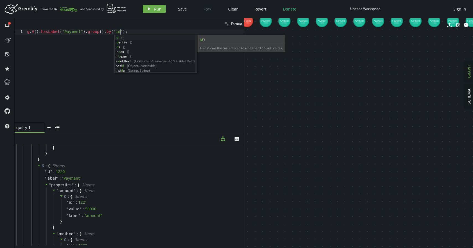
scroll to position [0, 93]
click at [131, 33] on div "g . V ( ) . hasLabel ( "Payment" ) . group ( ) . by ( 'id' ) ;" at bounding box center [135, 81] width 218 height 104
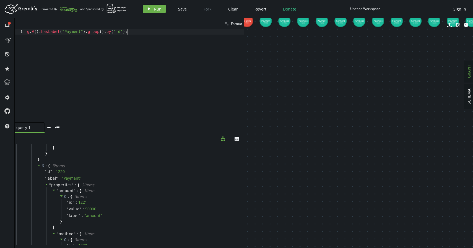
click at [131, 33] on div "g . V ( ) . hasLabel ( "Payment" ) . group ( ) . by ( 'id' ) ;" at bounding box center [135, 81] width 218 height 104
click at [151, 5] on button "play Run" at bounding box center [154, 9] width 23 height 8
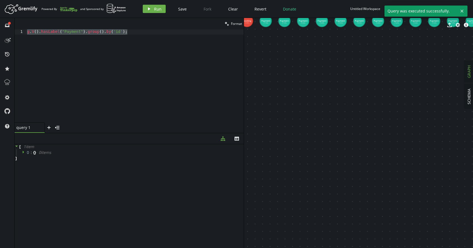
scroll to position [0, 0]
click at [25, 153] on icon at bounding box center [24, 152] width 4 height 4
click at [118, 33] on div "g . V ( ) . hasLabel ( "Payment" ) . group ( ) . by ( 'id' ) ;" at bounding box center [135, 81] width 218 height 104
click at [121, 32] on div "g . V ( ) . hasLabel ( "Payment" ) . group ( ) . by ( 'id' ) ;" at bounding box center [135, 81] width 218 height 104
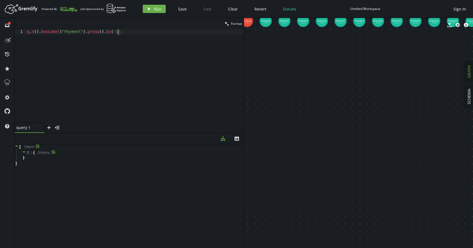
click at [246, 20] on div "export cog info-sign" at bounding box center [358, 25] width 229 height 14
click at [85, 31] on div "g . V ( ) . hasLabel ( "Payment" ) . group ( ) . by ( 'i);" at bounding box center [135, 81] width 218 height 104
click at [141, 32] on div "g . V ( ) . hasLabel ( "Payment" , 'Booking' ) . group ( ) . by ( 'i);" at bounding box center [135, 81] width 218 height 104
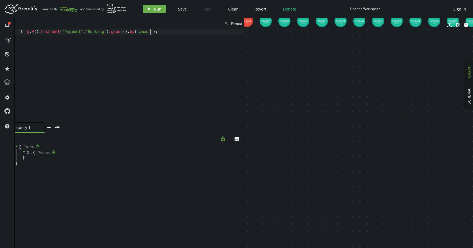
scroll to position [0, 125]
type textarea "g.V().hasLabel("Payment",'Booking').group().by('amount');"
click at [150, 10] on icon "play" at bounding box center [149, 9] width 4 height 4
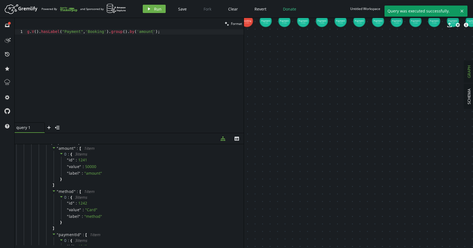
scroll to position [1685, 0]
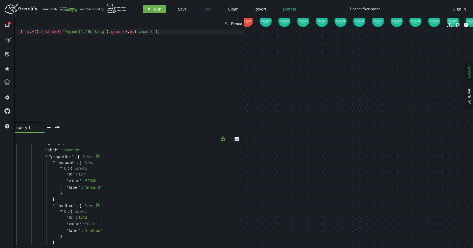
click at [55, 205] on icon at bounding box center [54, 205] width 4 height 4
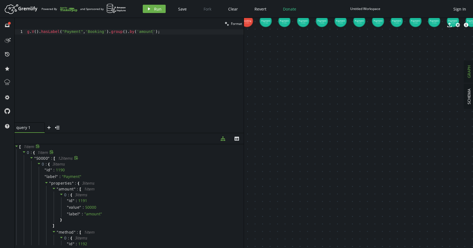
click at [31, 158] on icon at bounding box center [31, 157] width 3 height 1
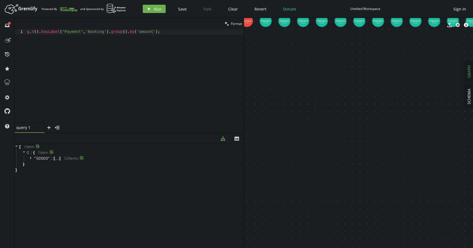
click at [31, 158] on icon at bounding box center [30, 157] width 1 height 3
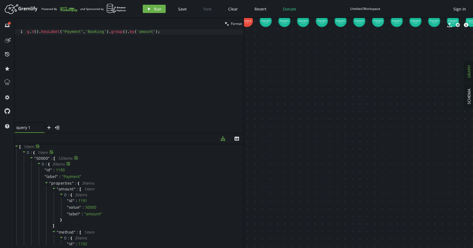
click at [38, 164] on icon at bounding box center [39, 163] width 4 height 4
click at [38, 170] on icon at bounding box center [39, 170] width 4 height 4
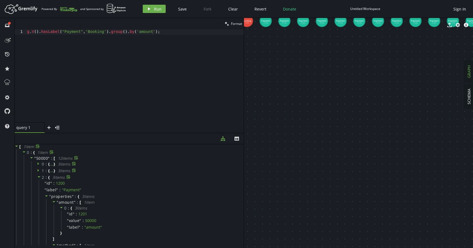
click at [40, 177] on icon at bounding box center [39, 177] width 4 height 4
click at [40, 184] on icon at bounding box center [39, 183] width 4 height 4
click at [40, 190] on icon at bounding box center [39, 190] width 4 height 4
click at [39, 196] on icon at bounding box center [39, 196] width 3 height 1
click at [39, 203] on icon at bounding box center [39, 203] width 3 height 1
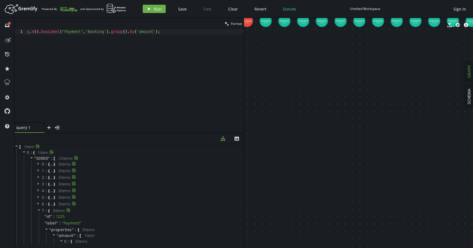
click at [39, 209] on icon at bounding box center [39, 209] width 3 height 1
click at [39, 216] on icon at bounding box center [39, 216] width 3 height 1
click at [40, 192] on icon at bounding box center [39, 194] width 4 height 4
click at [40, 200] on icon at bounding box center [39, 200] width 3 height 1
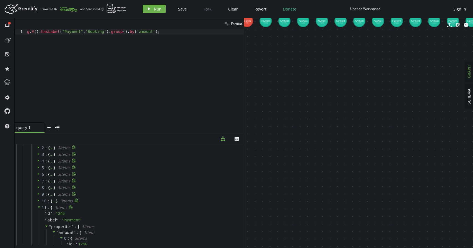
click at [39, 206] on icon at bounding box center [39, 206] width 3 height 1
click at [39, 159] on icon at bounding box center [39, 159] width 4 height 4
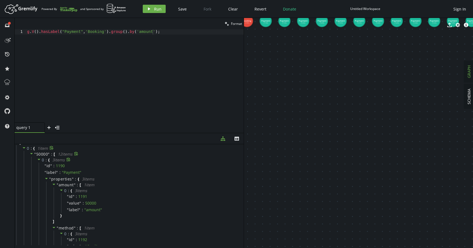
click at [39, 159] on icon at bounding box center [39, 159] width 3 height 1
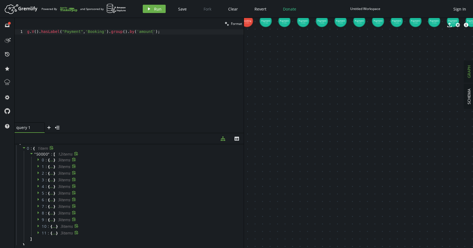
click at [163, 32] on div "g . V ( ) . hasLabel ( "Payment" , 'Booking' ) . group ( ) . by ( 'amount' ) ;" at bounding box center [135, 81] width 218 height 104
